Goal: Task Accomplishment & Management: Use online tool/utility

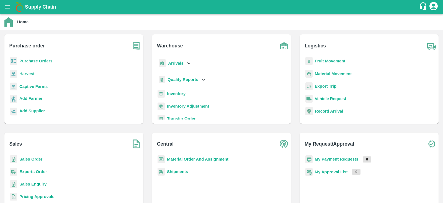
click at [174, 95] on b "Inventory" at bounding box center [176, 93] width 19 height 4
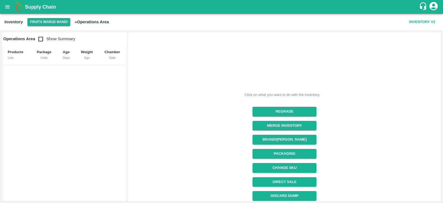
scroll to position [59, 0]
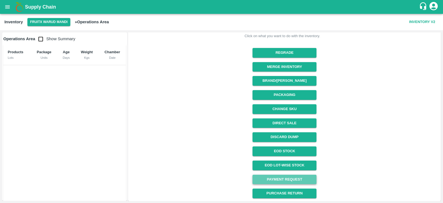
click at [293, 180] on link "Payment Request" at bounding box center [284, 179] width 64 height 10
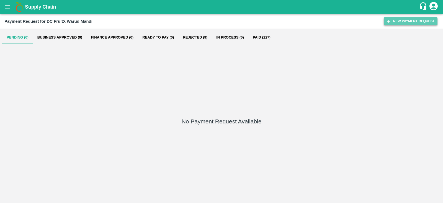
click at [417, 22] on button "New Payment Request" at bounding box center [411, 21] width 54 height 8
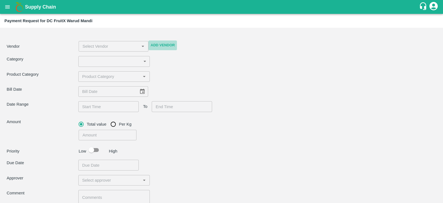
click at [165, 40] on button "Add Vendor" at bounding box center [162, 45] width 29 height 10
